Goal: Check status: Check status

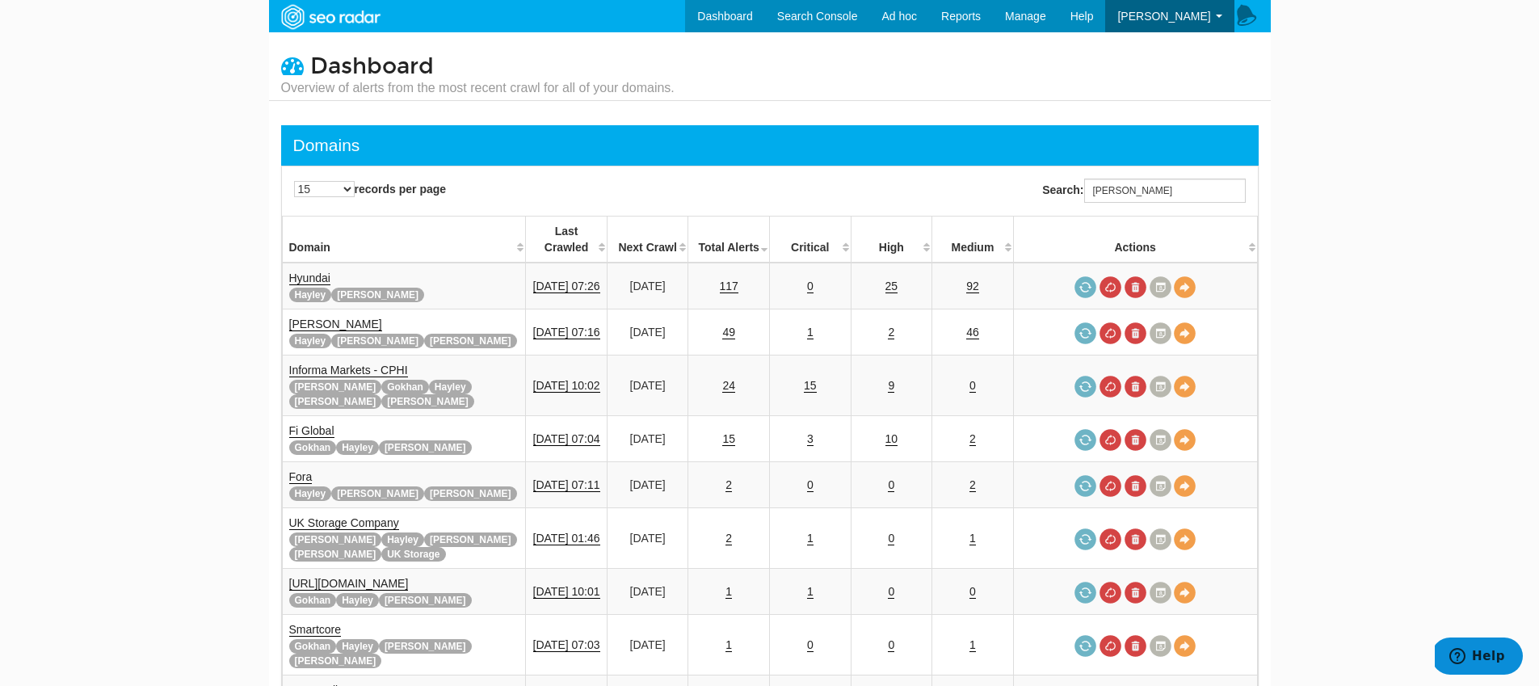
scroll to position [65, 0]
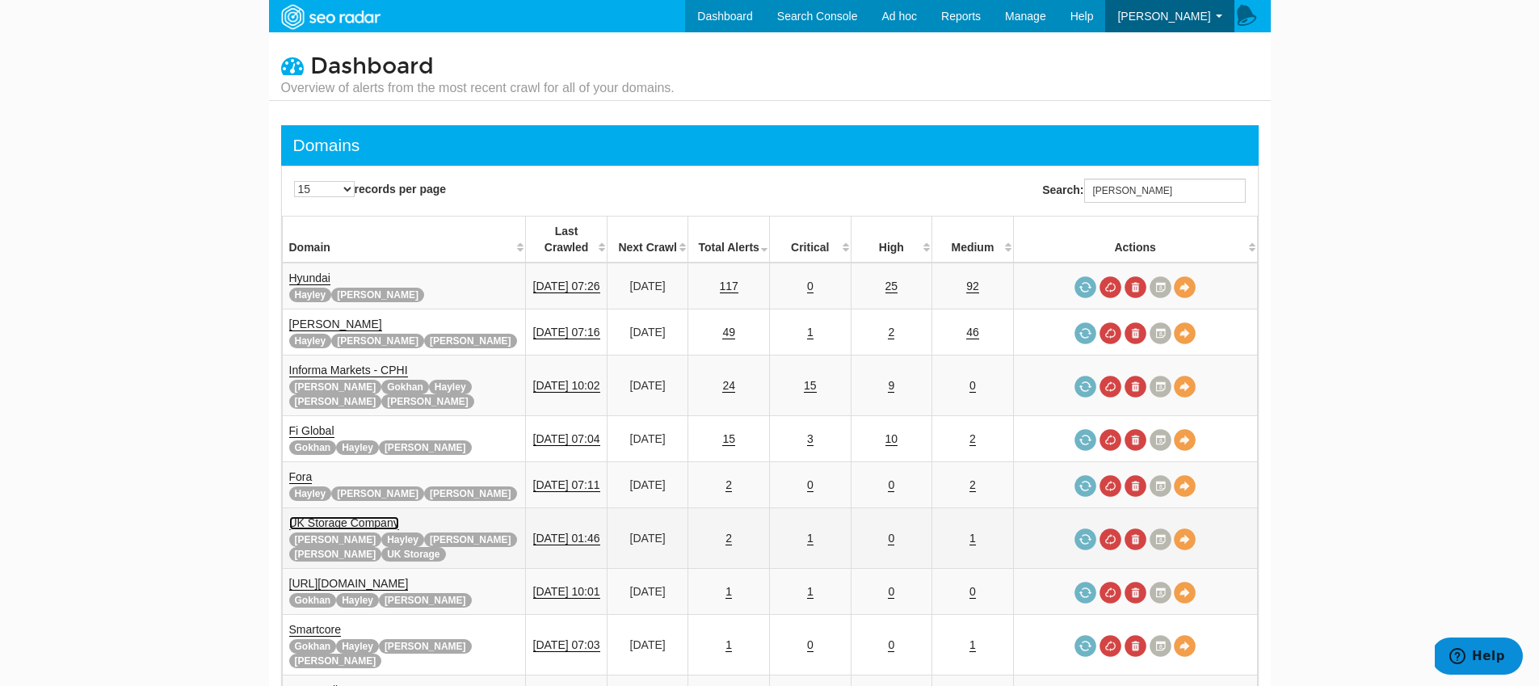
click at [305, 516] on link "UK Storage Company" at bounding box center [344, 523] width 110 height 14
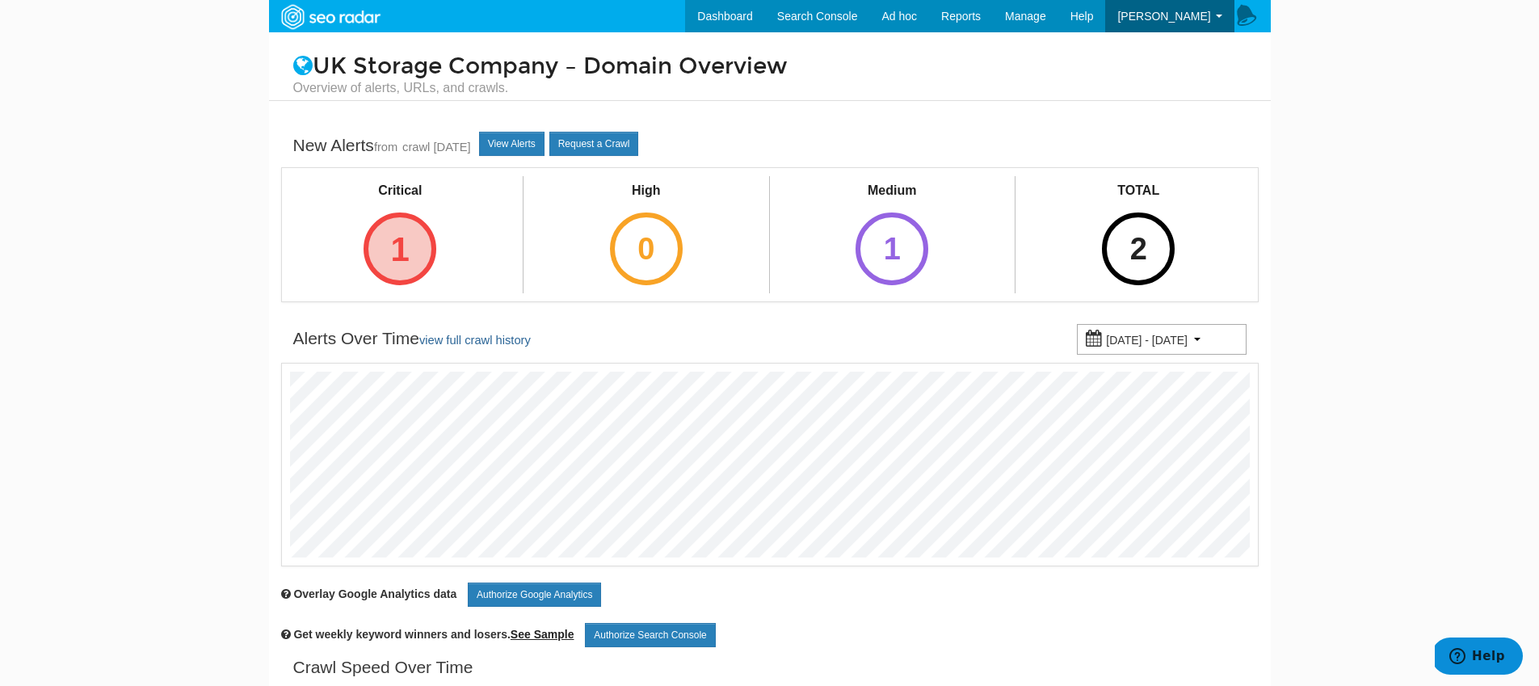
click at [380, 250] on div "1" at bounding box center [400, 248] width 73 height 73
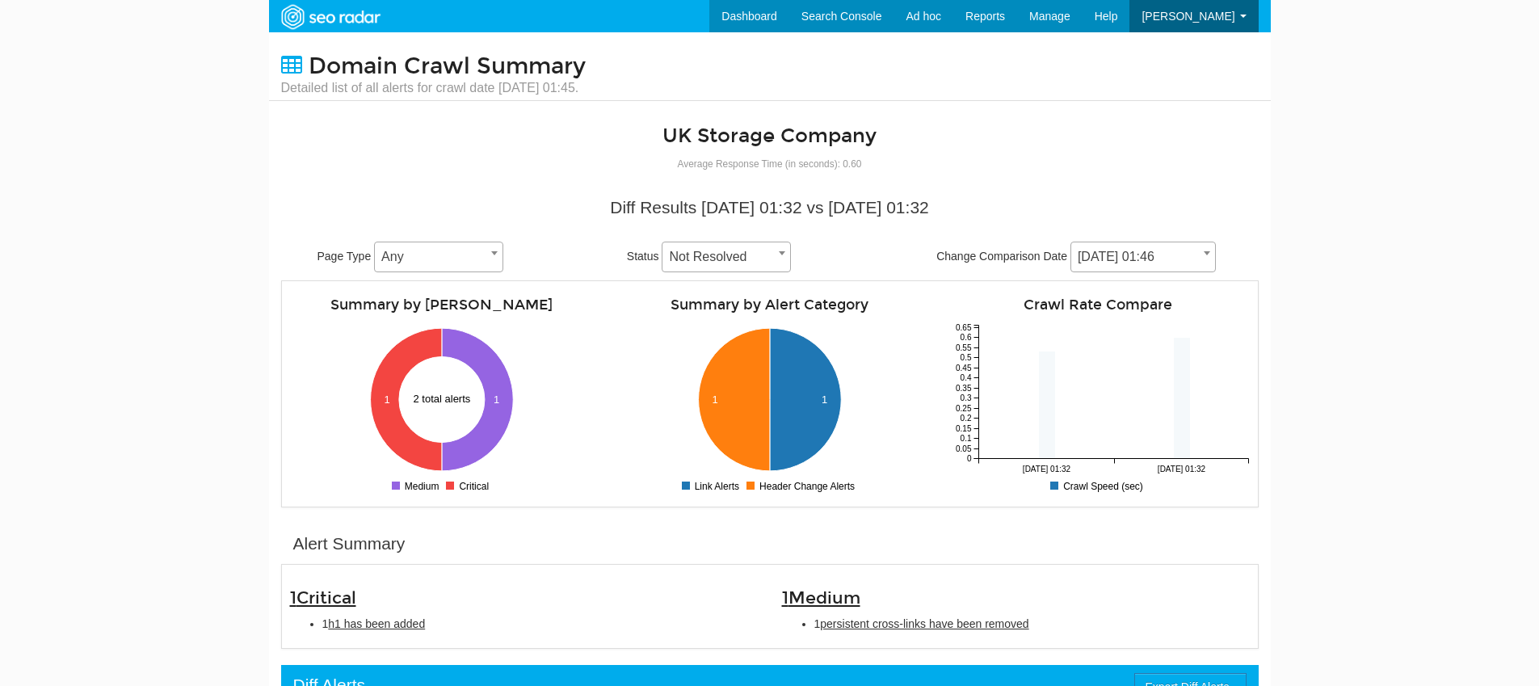
scroll to position [65, 0]
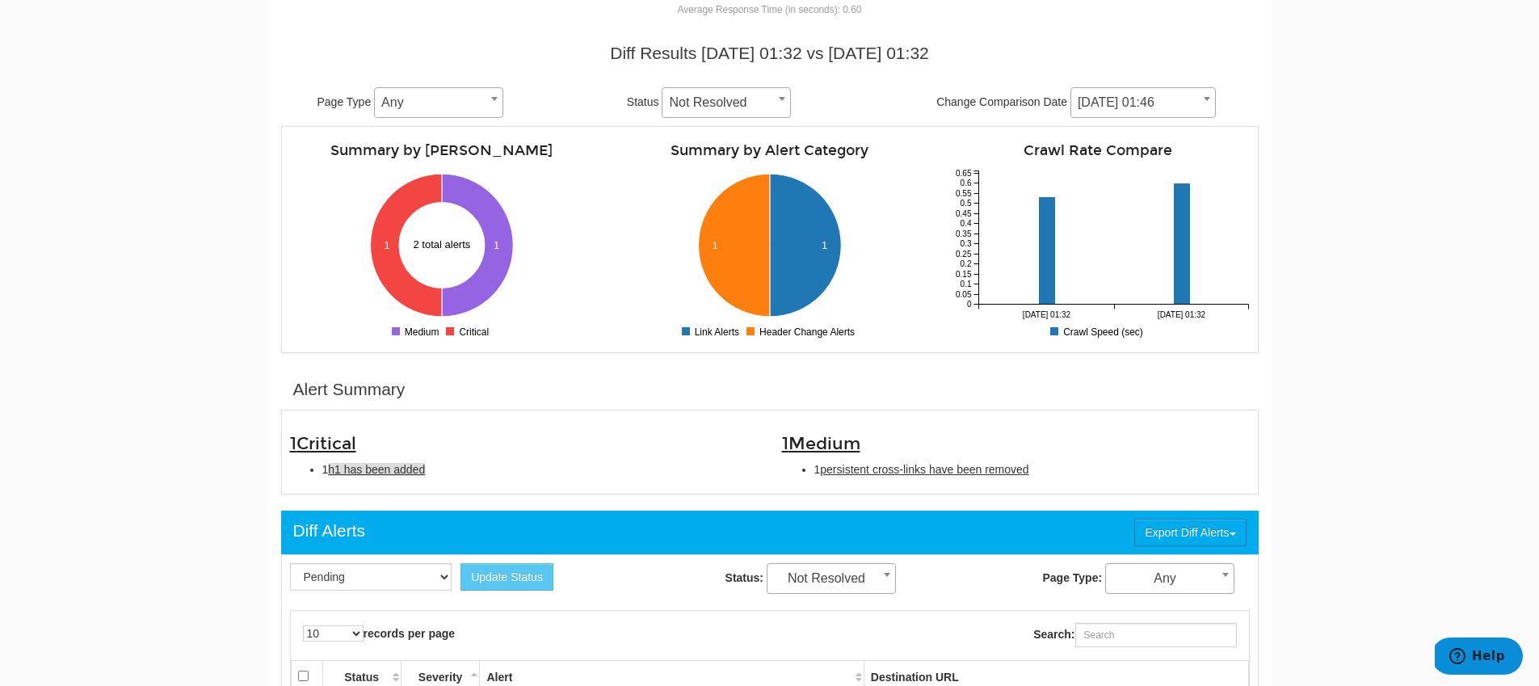
click at [364, 473] on span "h1 has been added" at bounding box center [376, 469] width 97 height 13
type input "h1 has been added"
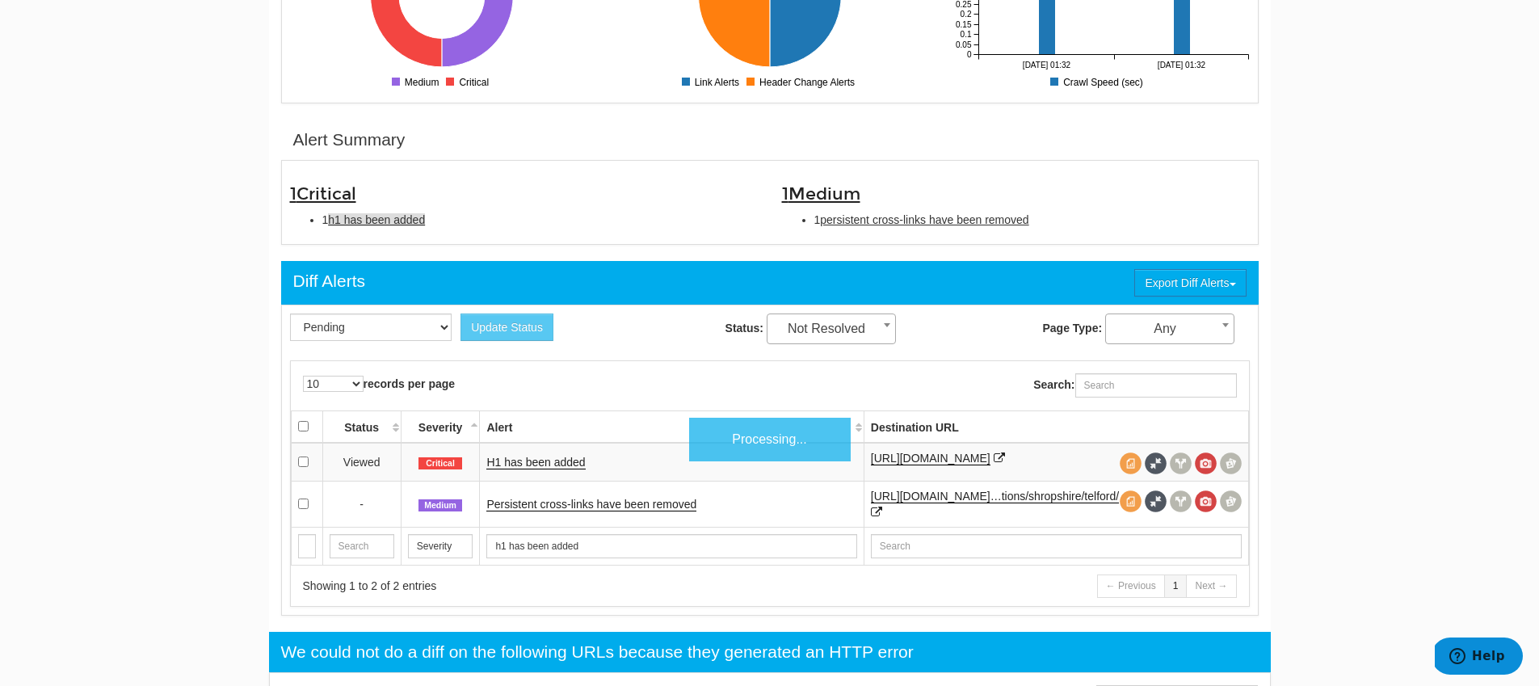
scroll to position [524, 0]
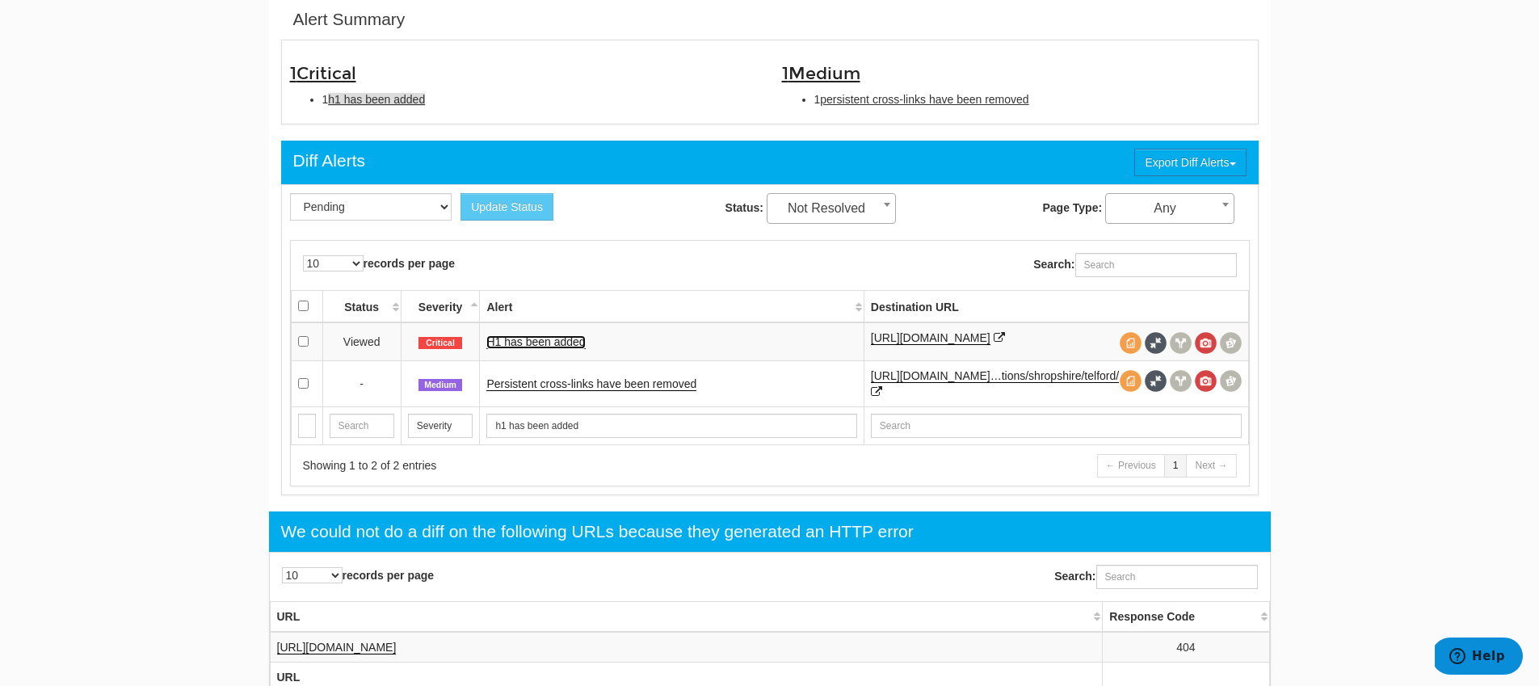
click at [539, 347] on link "H1 has been added" at bounding box center [535, 342] width 99 height 14
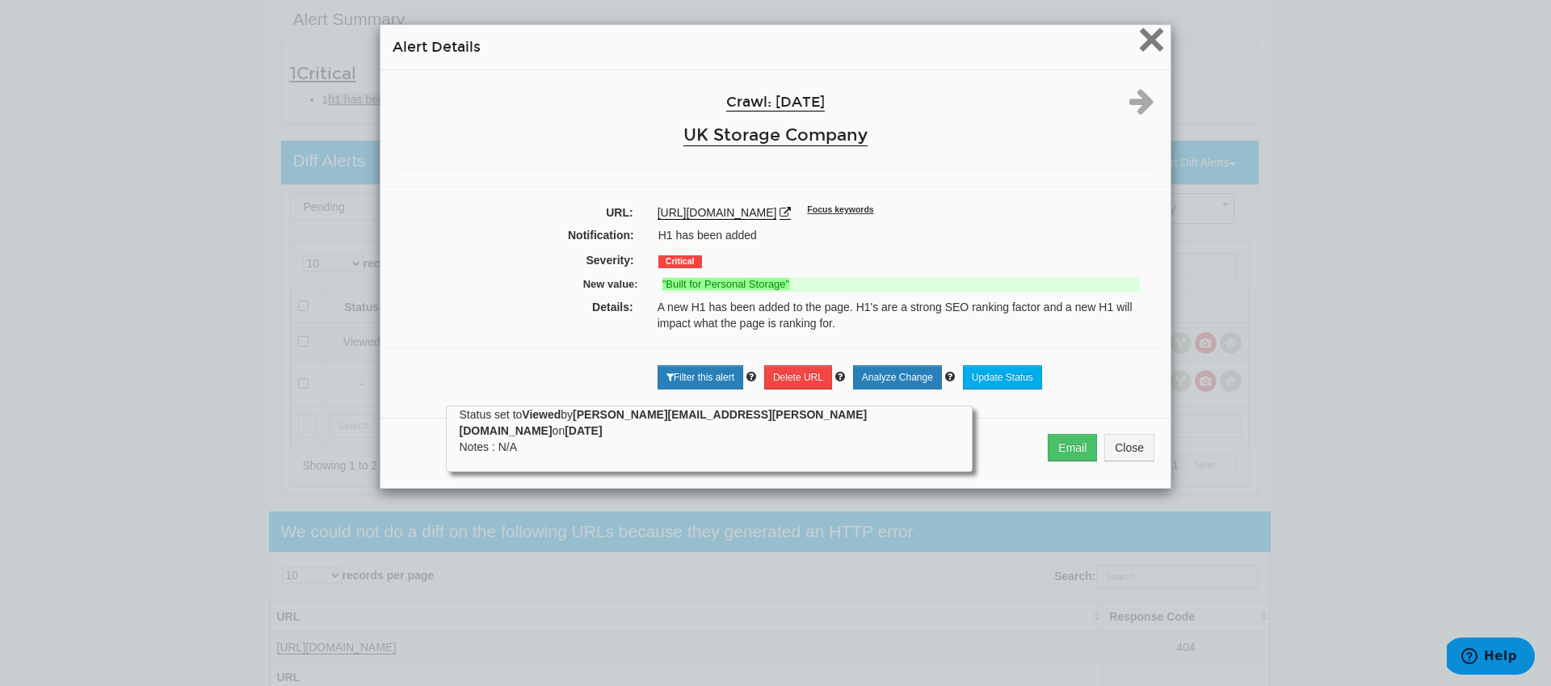
click at [1158, 42] on span "×" at bounding box center [1151, 39] width 28 height 54
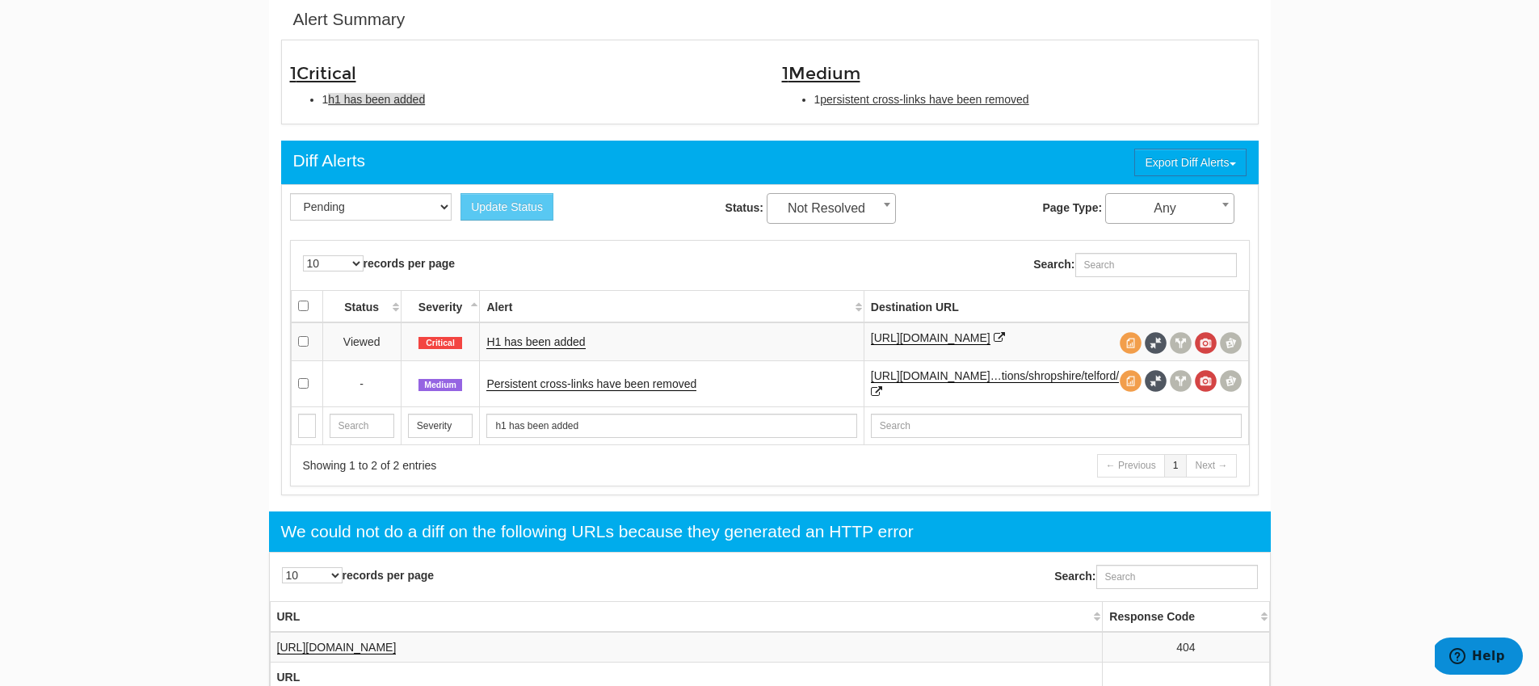
scroll to position [0, 0]
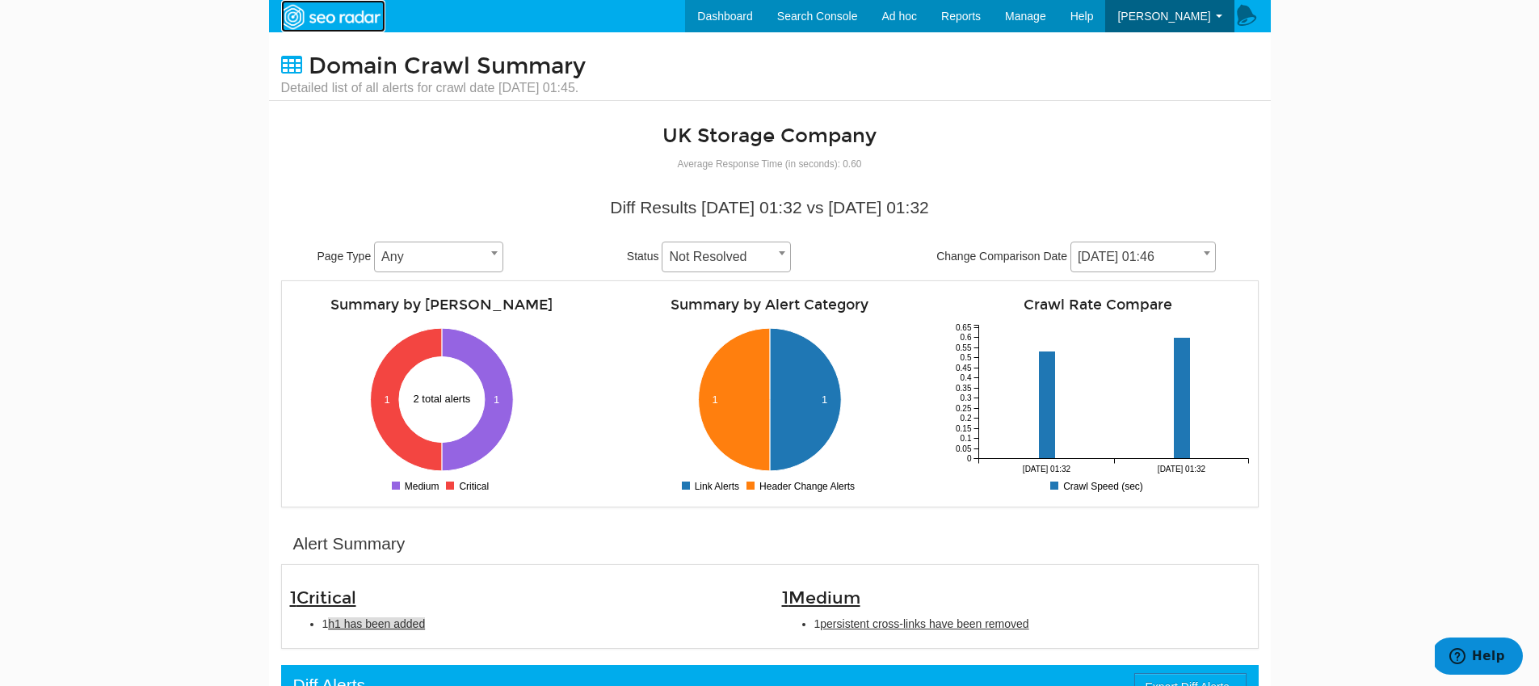
click at [296, 19] on img at bounding box center [330, 16] width 111 height 29
